Goal: Navigation & Orientation: Find specific page/section

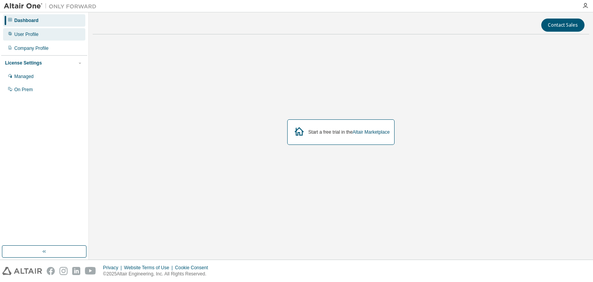
click at [32, 35] on div "User Profile" at bounding box center [26, 34] width 24 height 6
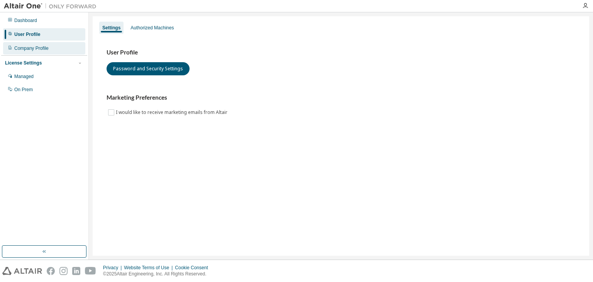
click at [34, 47] on div "Company Profile" at bounding box center [31, 48] width 34 height 6
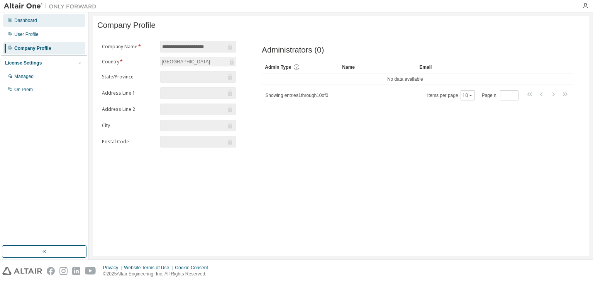
click at [37, 22] on div "Dashboard" at bounding box center [44, 20] width 82 height 12
